Goal: Task Accomplishment & Management: Use online tool/utility

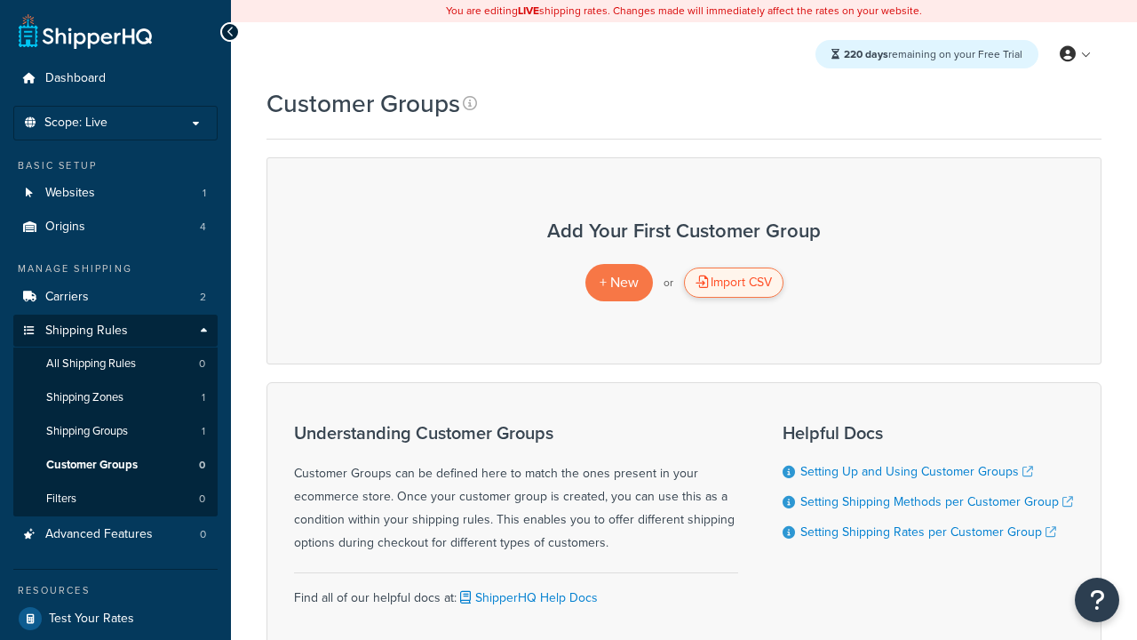
click at [733, 282] on div "Import CSV" at bounding box center [733, 282] width 99 height 30
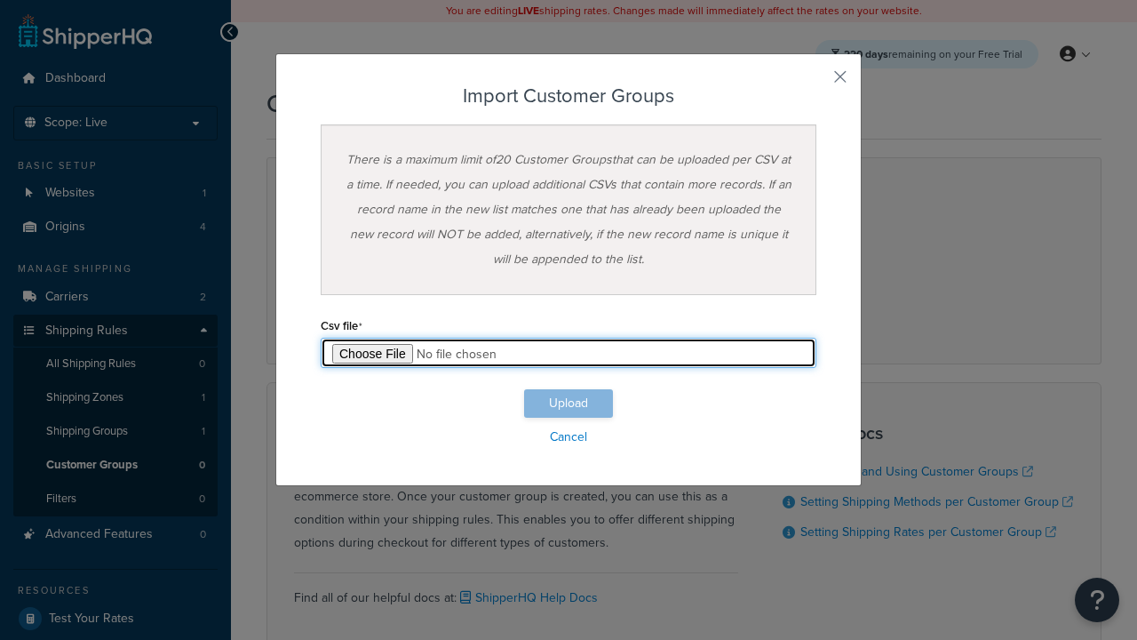
click at [568, 353] on input "file" at bounding box center [569, 353] width 496 height 30
type input "C:\fakepath\importCustomerGroupsSuccess.csv"
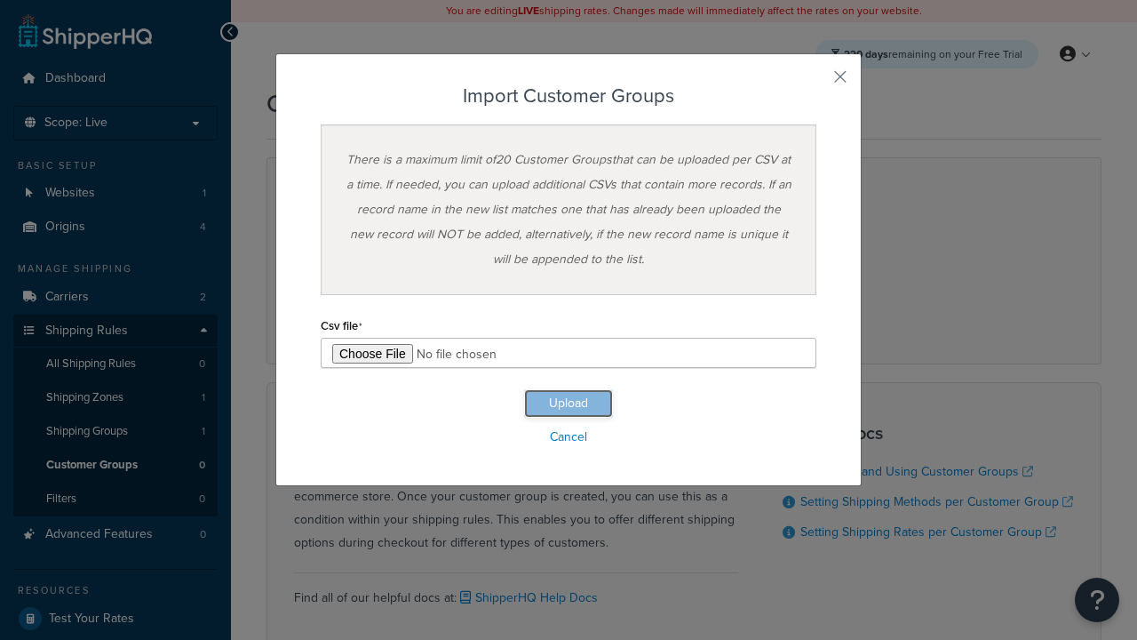
click at [568, 403] on button "Upload" at bounding box center [568, 403] width 89 height 28
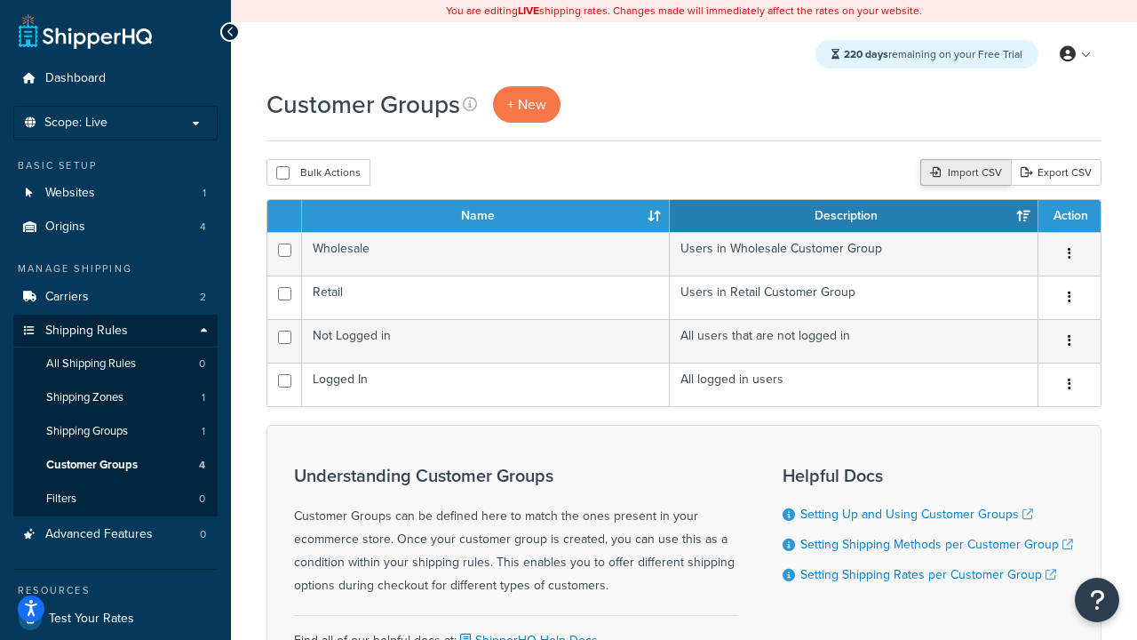
click at [963, 173] on div "Import CSV" at bounding box center [965, 172] width 91 height 27
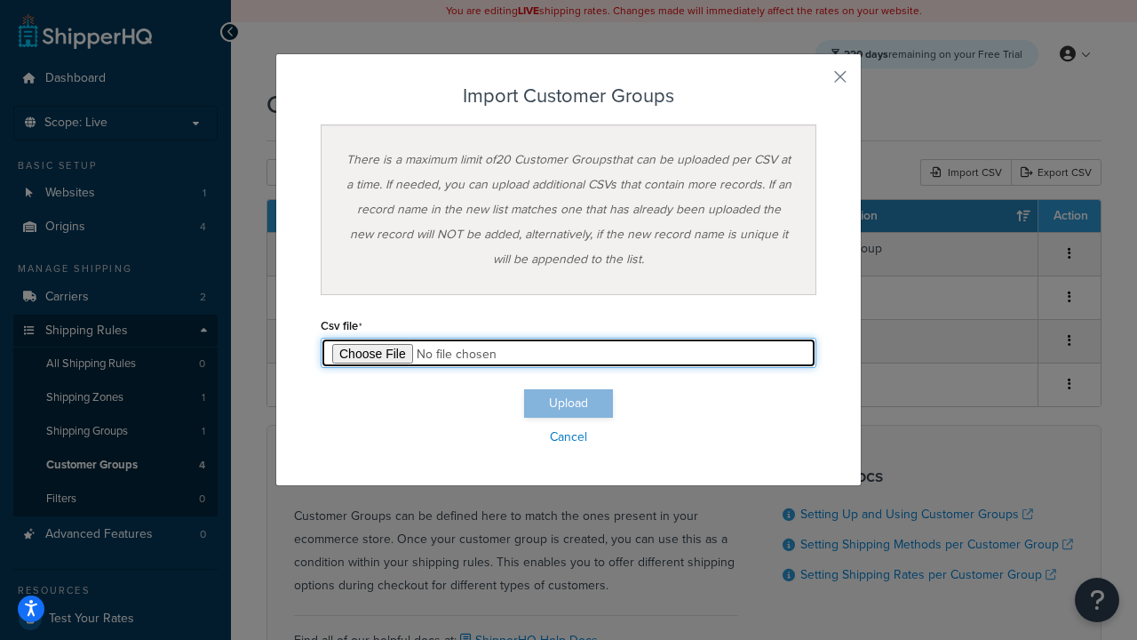
click at [568, 353] on input "file" at bounding box center [569, 353] width 496 height 30
type input "C:\fakepath\importCustomerGroupsFailure.csv"
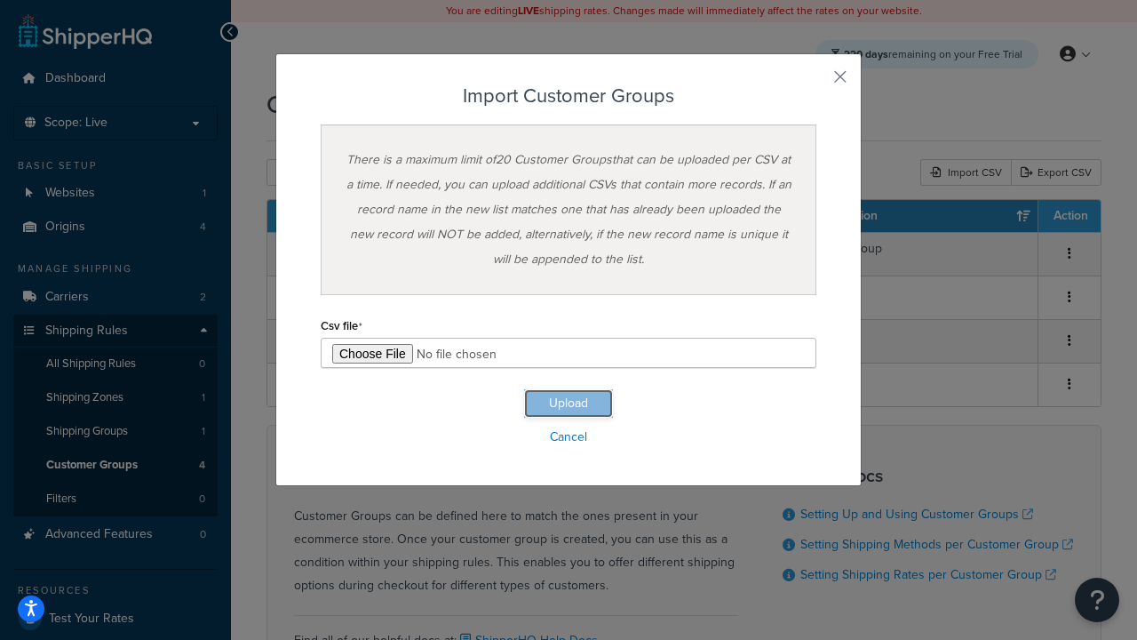
click at [568, 403] on button "Upload" at bounding box center [568, 403] width 89 height 28
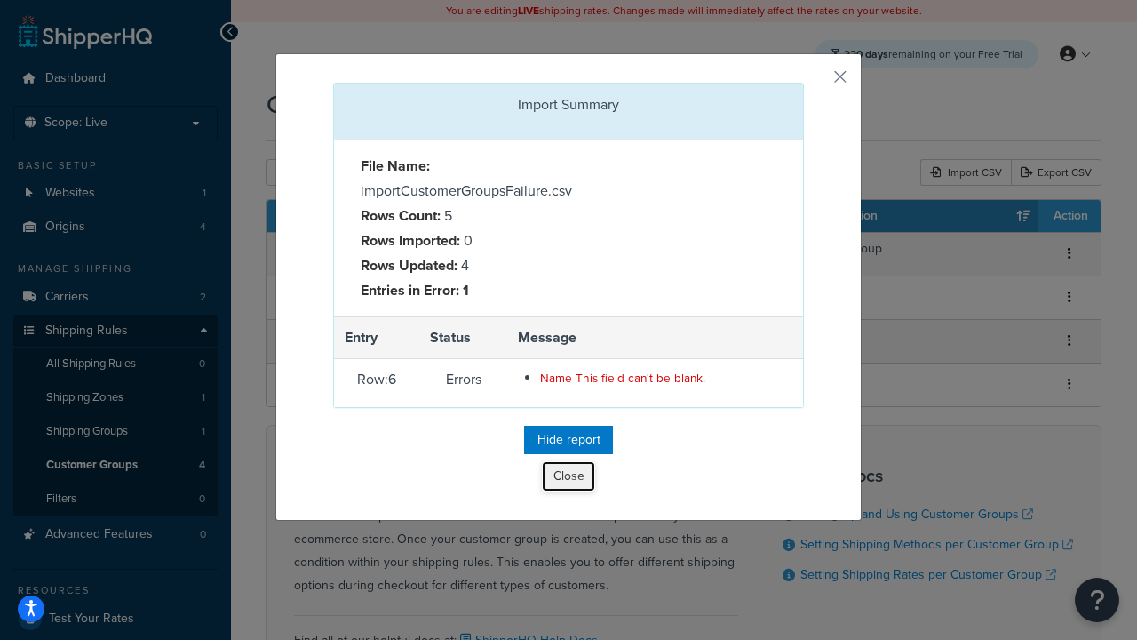
click at [568, 480] on button "Close" at bounding box center [568, 476] width 53 height 30
